Goal: Participate in discussion

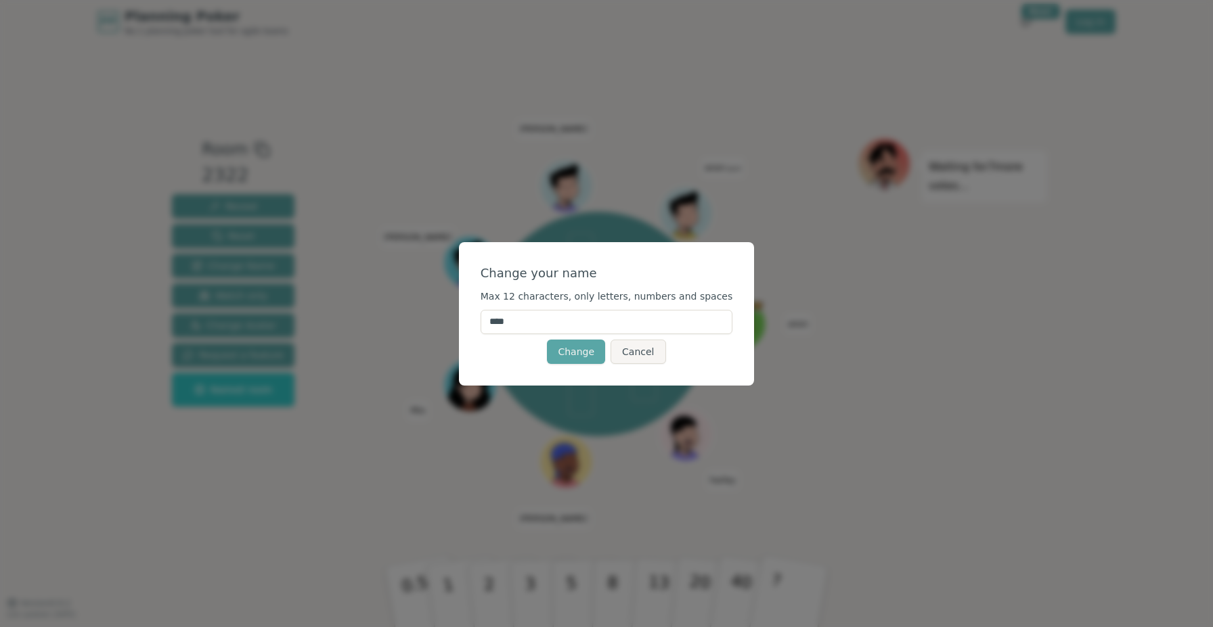
click at [562, 319] on input "****" at bounding box center [607, 322] width 252 height 24
type input "*****"
click at [582, 352] on button "Change" at bounding box center [576, 352] width 58 height 24
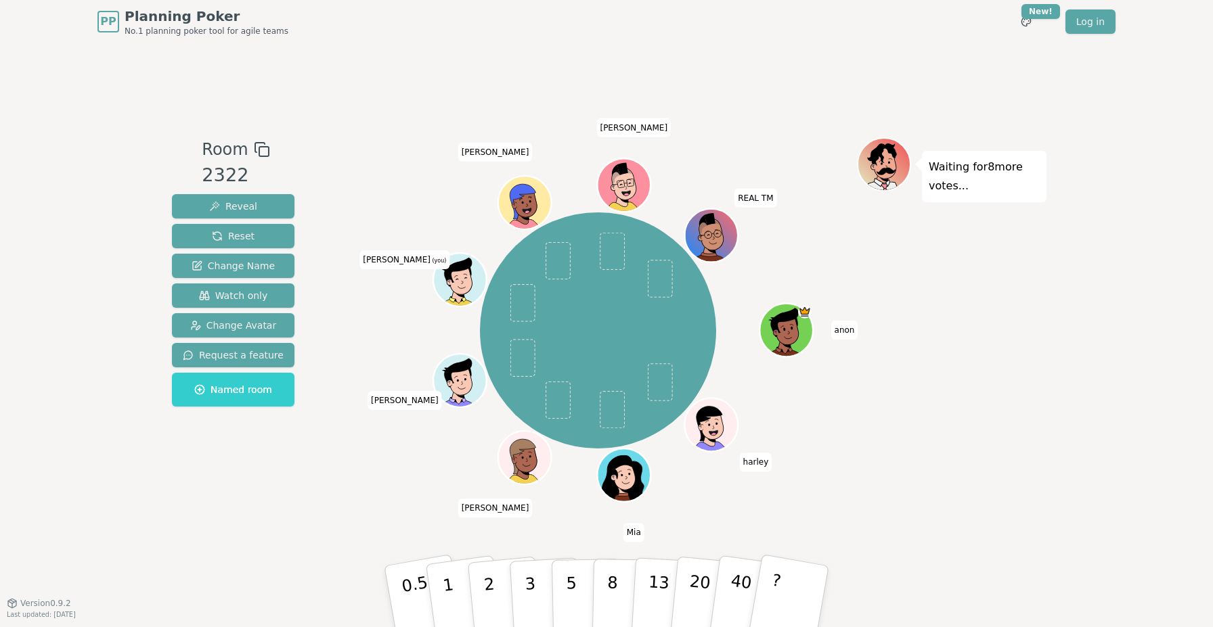
click at [689, 84] on div "Room 2322 Reveal Reset Change Name Watch only Change Avatar Request a feature N…" at bounding box center [607, 323] width 880 height 560
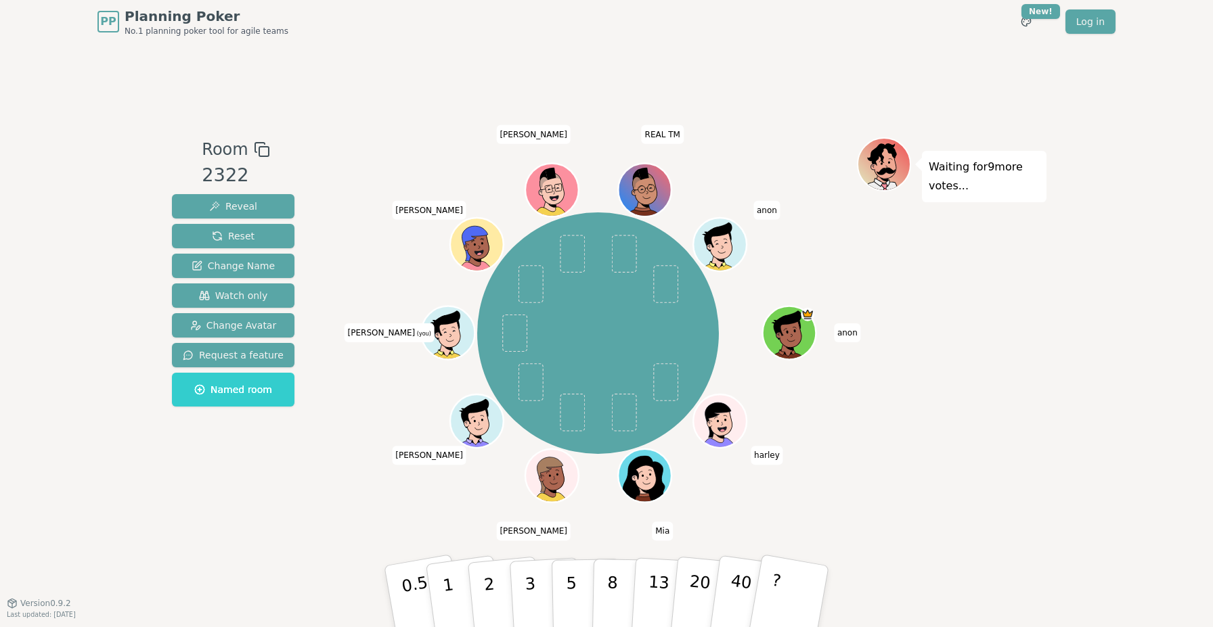
click at [771, 95] on div "Room 2322 Reveal Reset Change Name Watch only Change Avatar Request a feature N…" at bounding box center [607, 323] width 880 height 560
click at [859, 76] on div "Room 2322 Reveal Reset Change Name Watch only Change Avatar Request a feature N…" at bounding box center [607, 323] width 880 height 560
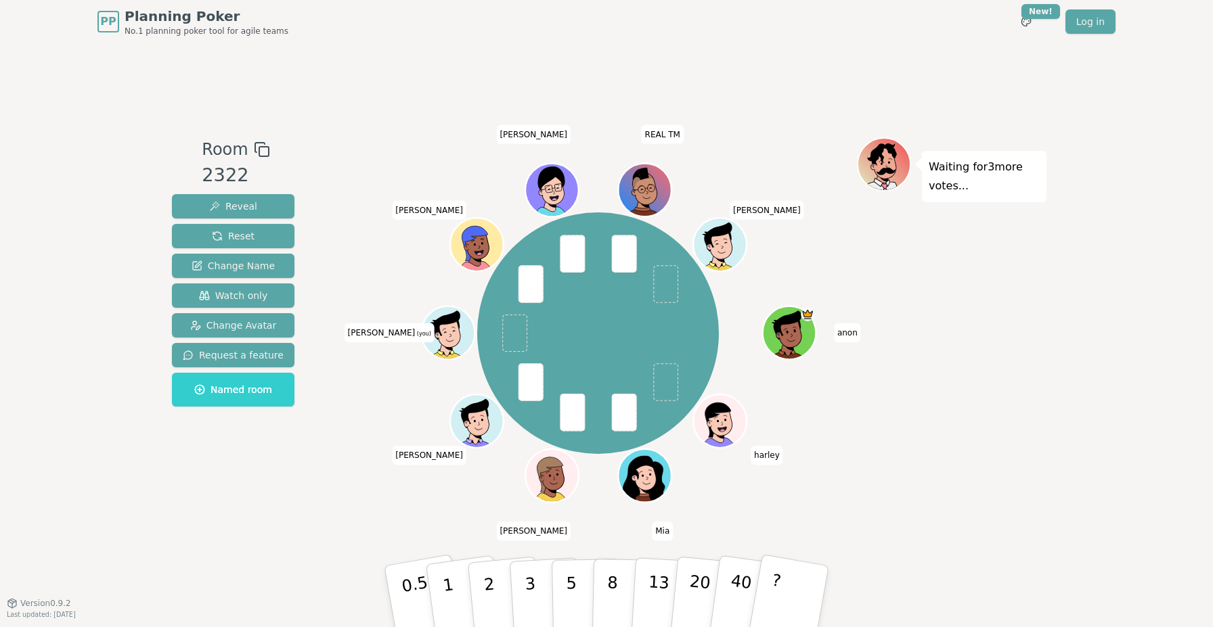
click at [724, 81] on div "Room 2322 Reveal Reset Change Name Watch only Change Avatar Request a feature N…" at bounding box center [607, 323] width 880 height 560
click at [532, 581] on p "3" at bounding box center [531, 598] width 15 height 74
click at [684, 77] on div "Room 2322 Reveal Reset Change Name Watch only Change Avatar Request a feature N…" at bounding box center [607, 323] width 880 height 560
click at [684, 73] on div "Room 2322 Reveal Reset Change Name Watch only Change Avatar Request a feature N…" at bounding box center [607, 323] width 880 height 560
click at [684, 51] on div "Room 2322 Reveal Reset Change Name Watch only Change Avatar Request a feature N…" at bounding box center [607, 323] width 880 height 560
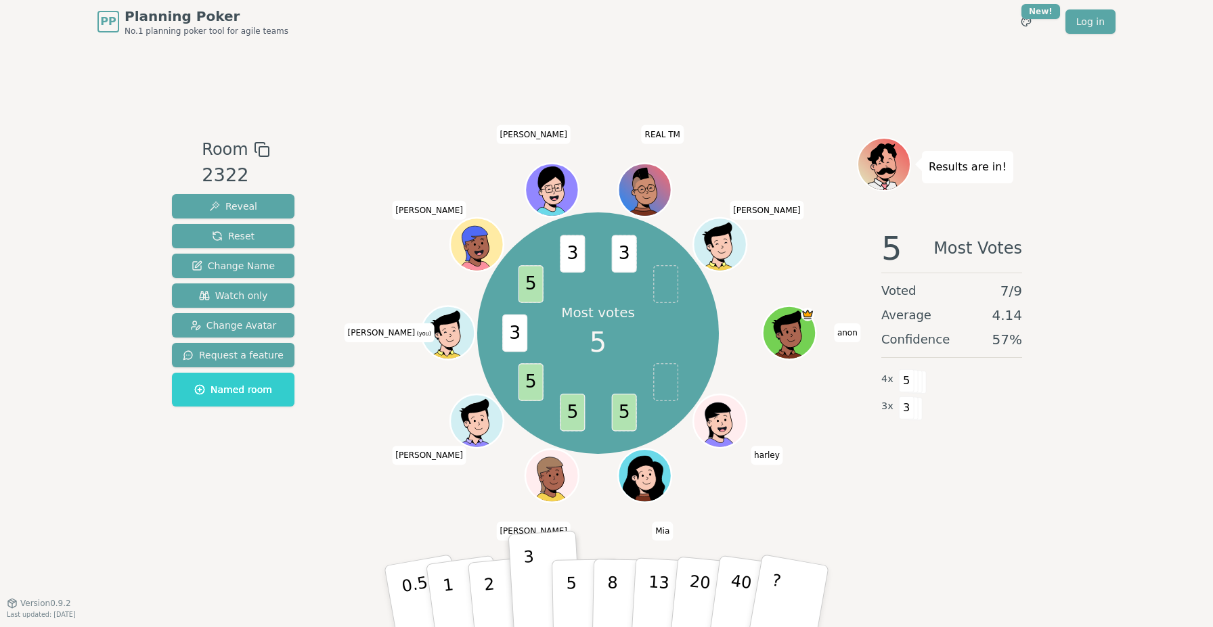
click at [441, 86] on div "Room 2322 Reveal Reset Change Name Watch only Change Avatar Request a feature N…" at bounding box center [607, 323] width 880 height 560
click at [433, 74] on div "Room 2322 Reveal Reset Change Name Watch only Change Avatar Request a feature N…" at bounding box center [607, 323] width 880 height 560
click at [749, 70] on div "Room 2322 Reveal Reset Change Name Watch only Change Avatar Request a feature N…" at bounding box center [607, 323] width 880 height 560
click at [573, 582] on p "5" at bounding box center [572, 596] width 12 height 73
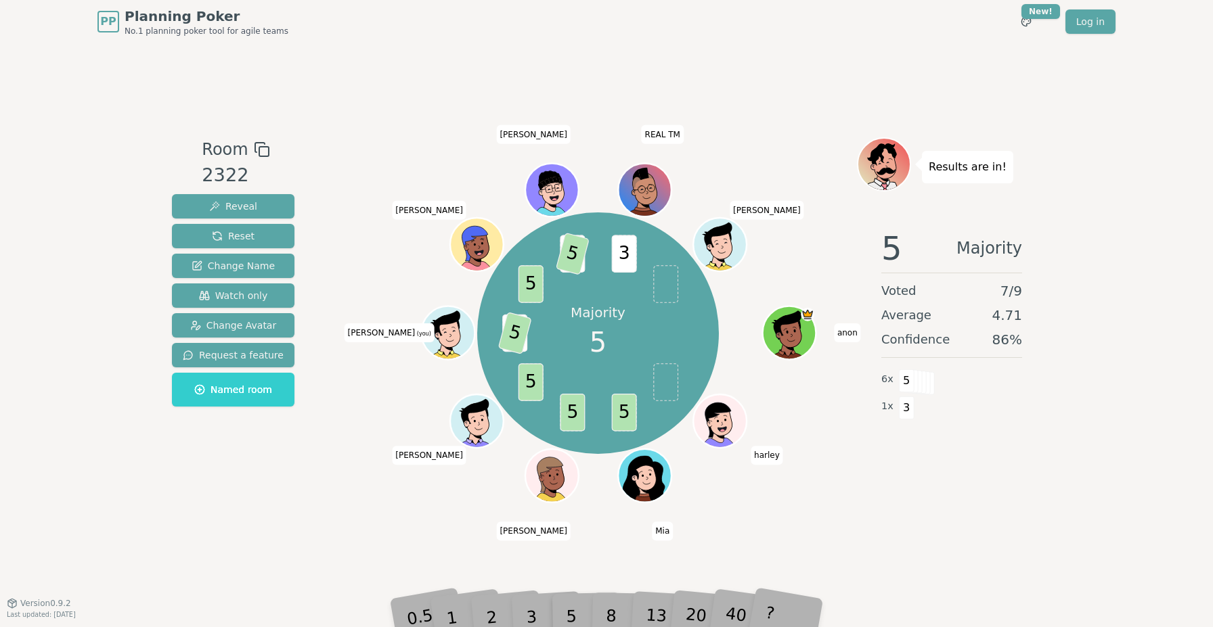
click at [770, 78] on div "Room 2322 Reveal Reset Change Name Watch only Change Avatar Request a feature N…" at bounding box center [607, 323] width 880 height 560
click at [745, 72] on div "Room 2322 Reveal Reset Change Name Watch only Change Avatar Request a feature N…" at bounding box center [607, 323] width 880 height 560
click at [271, 470] on div "Room 2322 Reveal Reset Change Name Watch only Change Avatar Request a feature N…" at bounding box center [233, 323] width 133 height 372
click at [477, 64] on div "Room 2322 Reveal Reset Change Name Watch only Change Avatar Request a feature N…" at bounding box center [607, 323] width 880 height 560
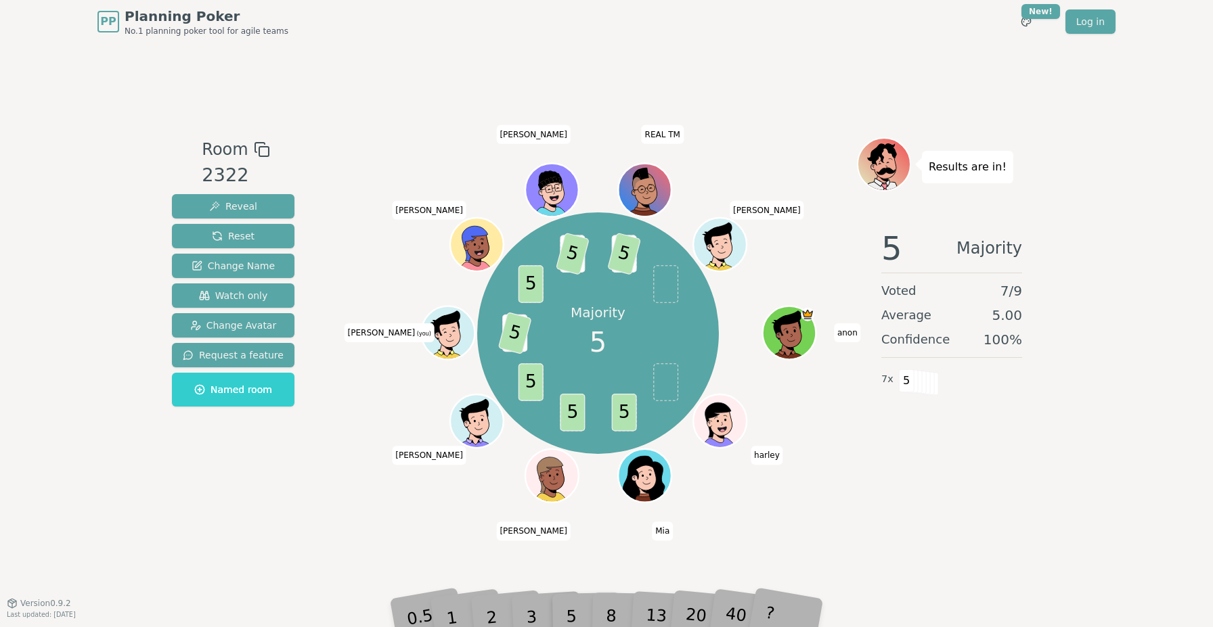
click at [320, 462] on div "Room 2322 Reveal Reset Change Name Watch only Change Avatar Request a feature N…" at bounding box center [607, 323] width 880 height 372
click at [476, 51] on div "Room 2322 Reveal Reset Change Name Watch only Change Avatar Request a feature N…" at bounding box center [607, 323] width 880 height 560
click at [729, 70] on div "Room 2322 Reveal Reset Change Name Watch only Change Avatar Request a feature N…" at bounding box center [607, 323] width 880 height 560
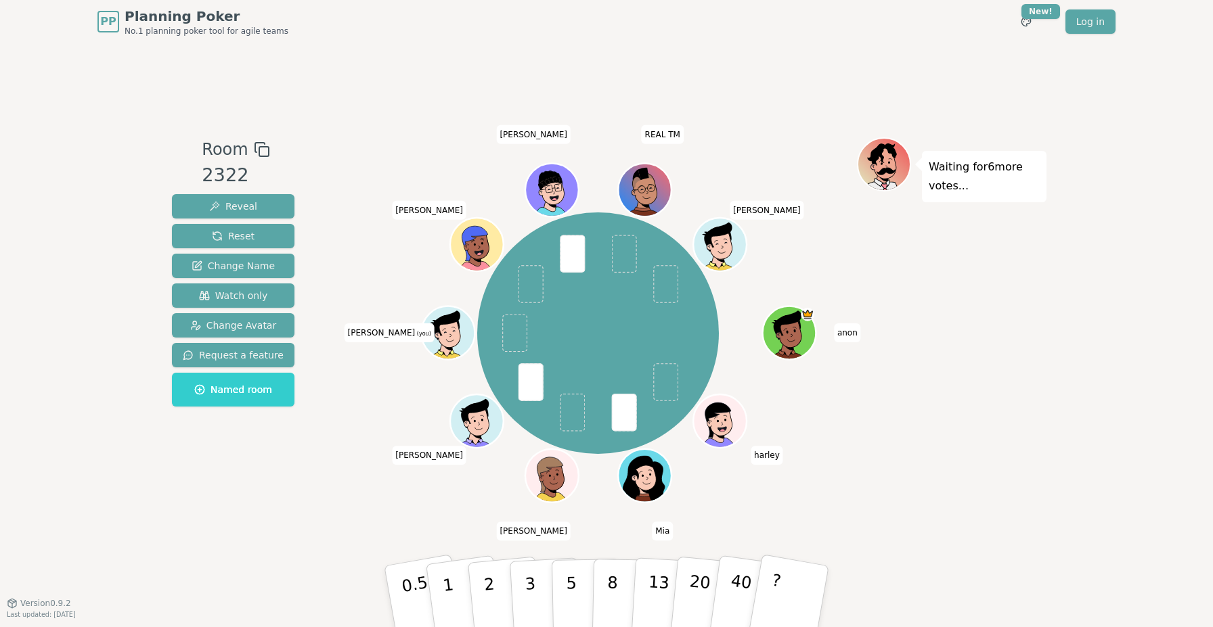
click at [782, 68] on div "Room 2322 Reveal Reset Change Name Watch only Change Avatar Request a feature N…" at bounding box center [607, 323] width 880 height 560
click at [533, 575] on p "3" at bounding box center [531, 598] width 15 height 74
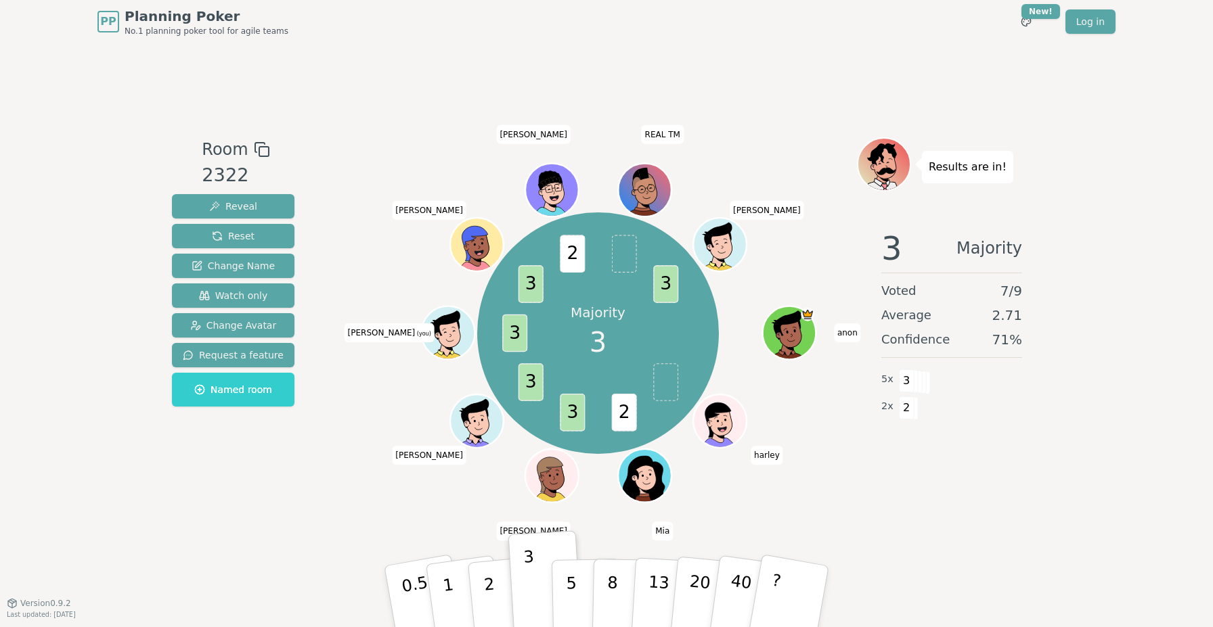
click at [665, 97] on div "Room 2322 Reveal Reset Change Name Watch only Change Avatar Request a feature N…" at bounding box center [607, 323] width 880 height 560
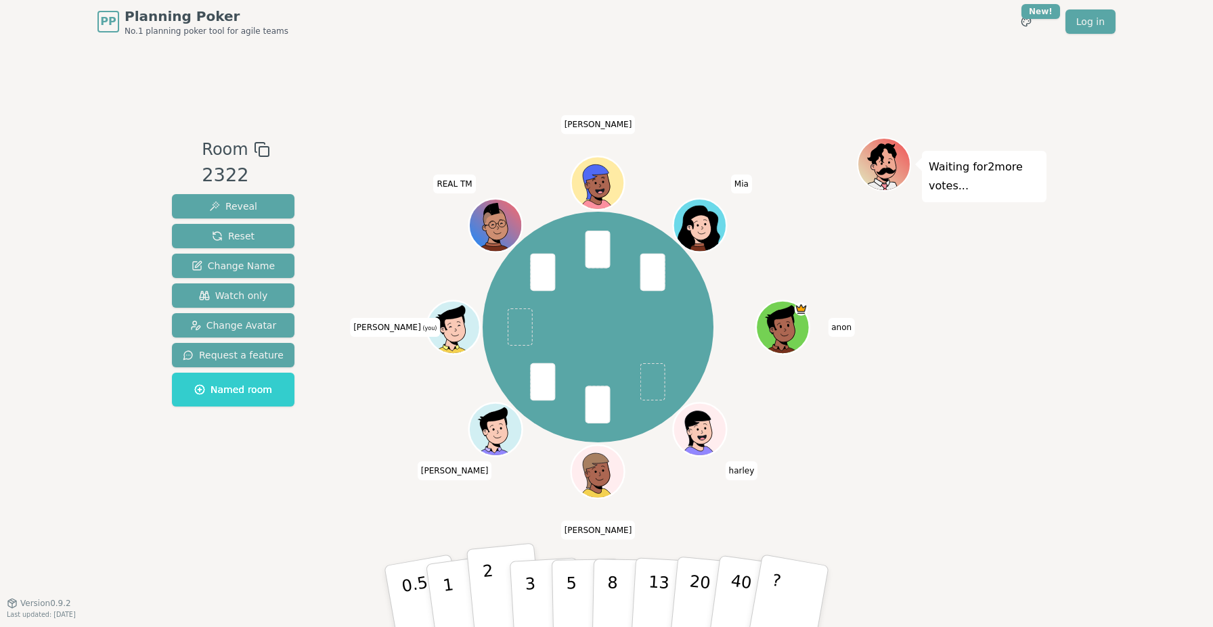
click at [493, 582] on button "2" at bounding box center [504, 598] width 77 height 108
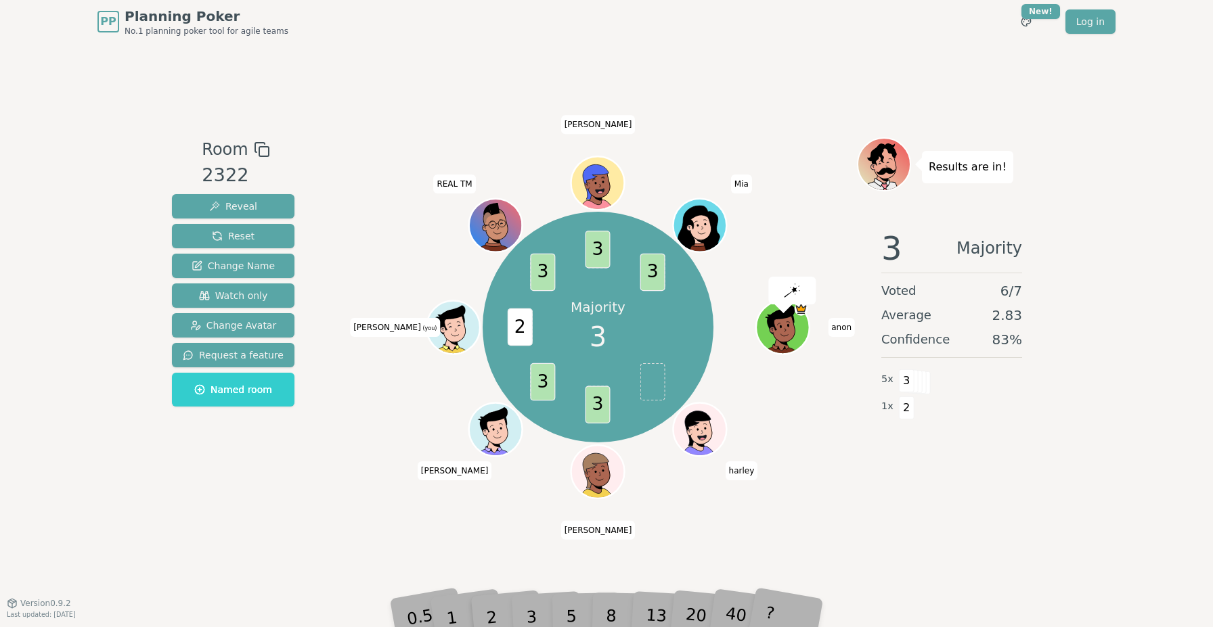
click at [701, 91] on div "Room 2322 Reveal Reset Change Name Watch only Change Avatar Request a feature N…" at bounding box center [607, 323] width 880 height 560
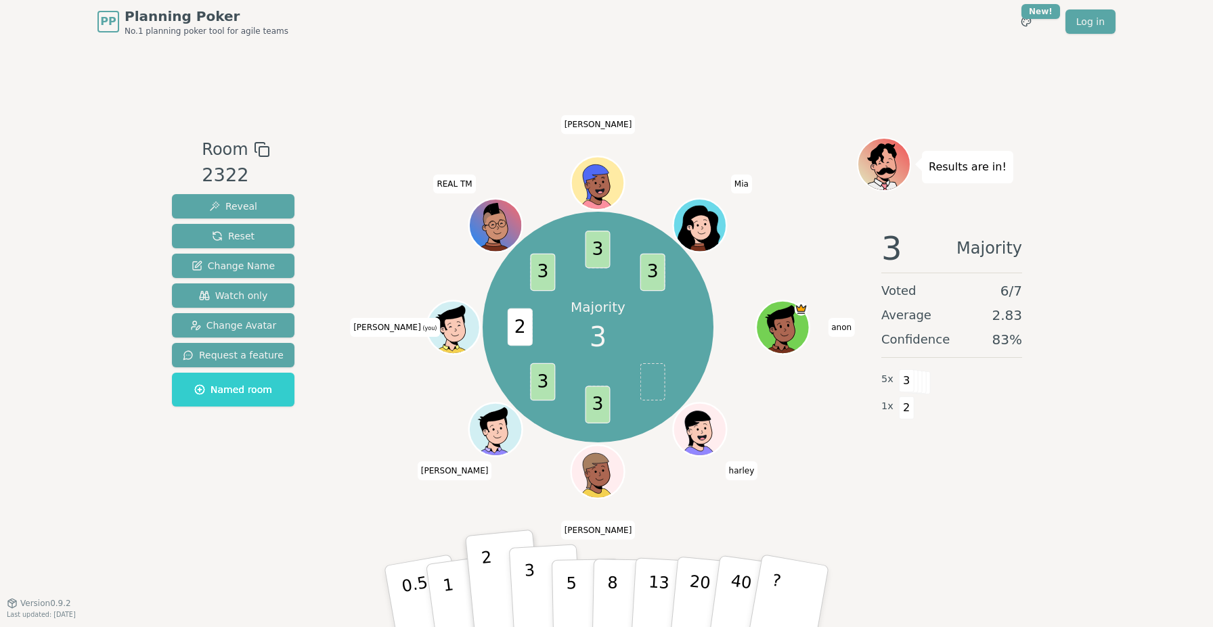
click at [531, 582] on p "3" at bounding box center [531, 598] width 15 height 74
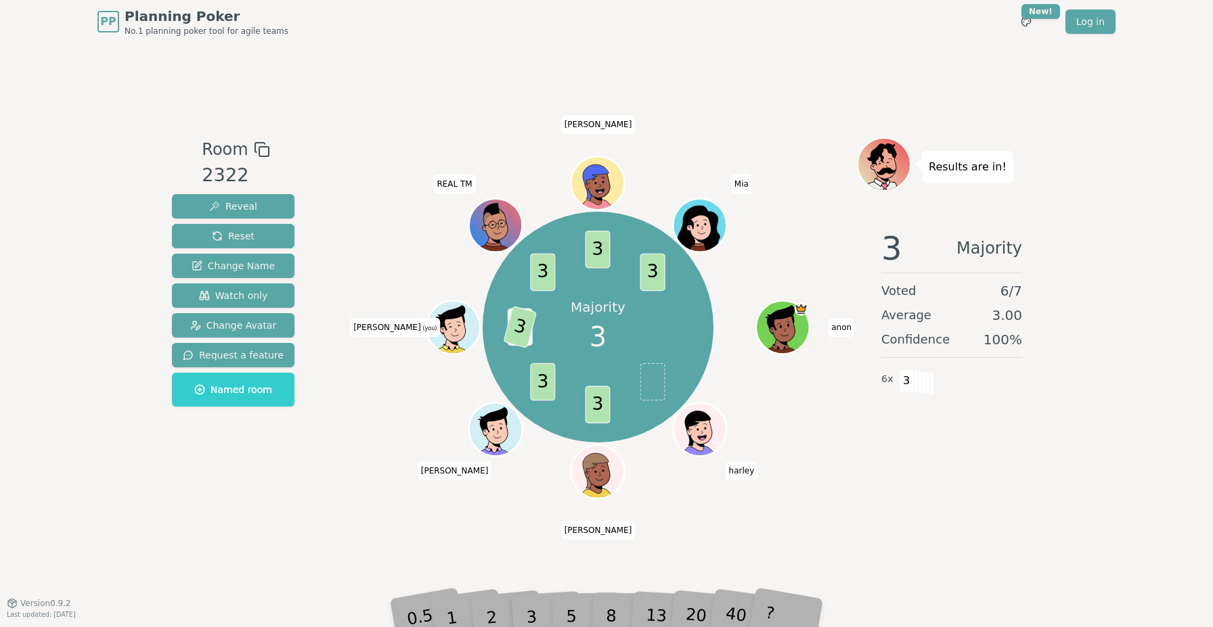
click at [701, 97] on div "Room 2322 Reveal Reset Change Name Watch only Change Avatar Request a feature N…" at bounding box center [607, 323] width 880 height 560
click at [416, 61] on div "Room 2322 Reveal Reset Change Name Watch only Change Avatar Request a feature N…" at bounding box center [607, 323] width 880 height 560
click at [651, 83] on div "Room 2322 Reveal Reset Change Name Watch only Change Avatar Request a feature N…" at bounding box center [607, 323] width 880 height 560
click at [674, 78] on div "Room 2322 Reveal Reset Change Name Watch only Change Avatar Request a feature N…" at bounding box center [607, 323] width 880 height 560
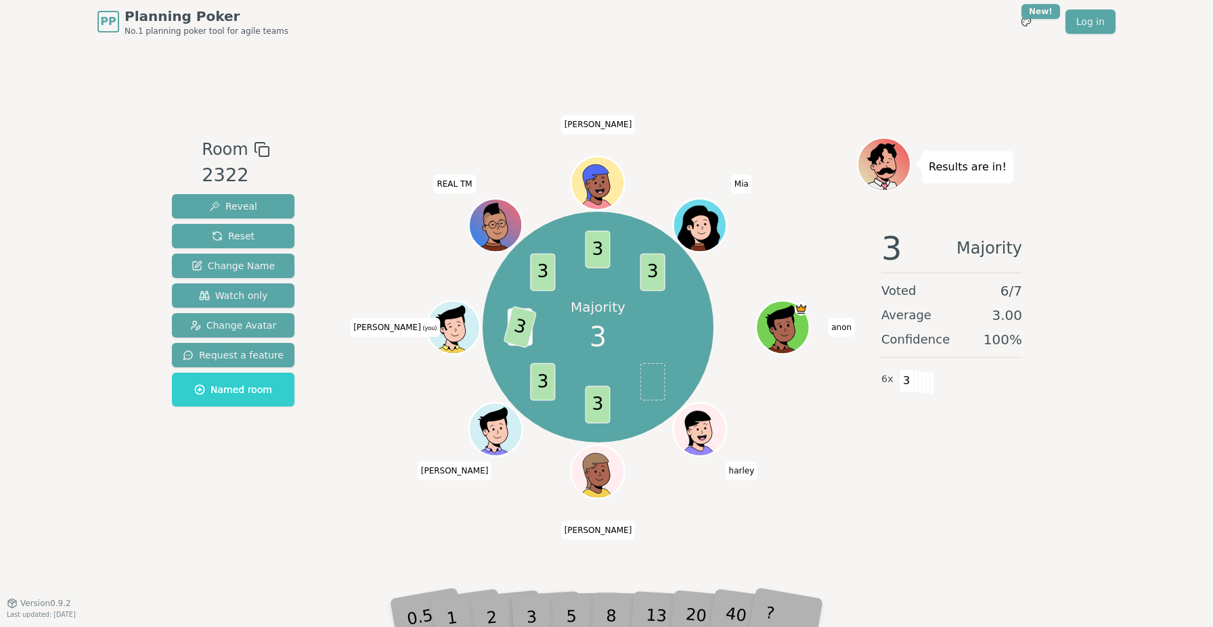
click at [696, 64] on div "Room 2322 Reveal Reset Change Name Watch only Change Avatar Request a feature N…" at bounding box center [607, 323] width 880 height 560
click at [821, 47] on div "Room 2322 Reveal Reset Change Name Watch only Change Avatar Request a feature N…" at bounding box center [607, 323] width 880 height 560
